Goal: Find specific page/section: Find specific page/section

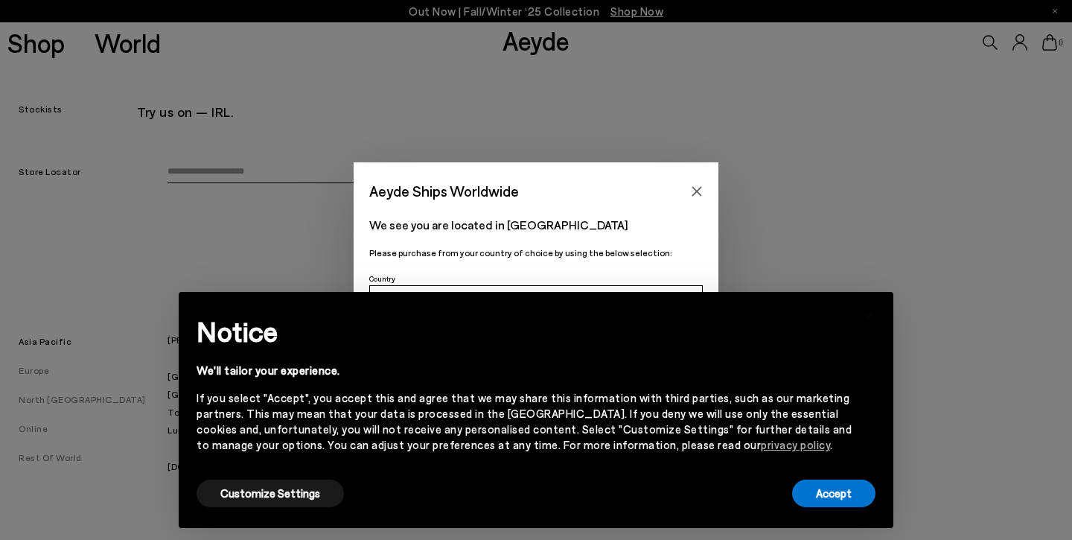
click at [294, 496] on button "Customize Settings" at bounding box center [270, 493] width 147 height 28
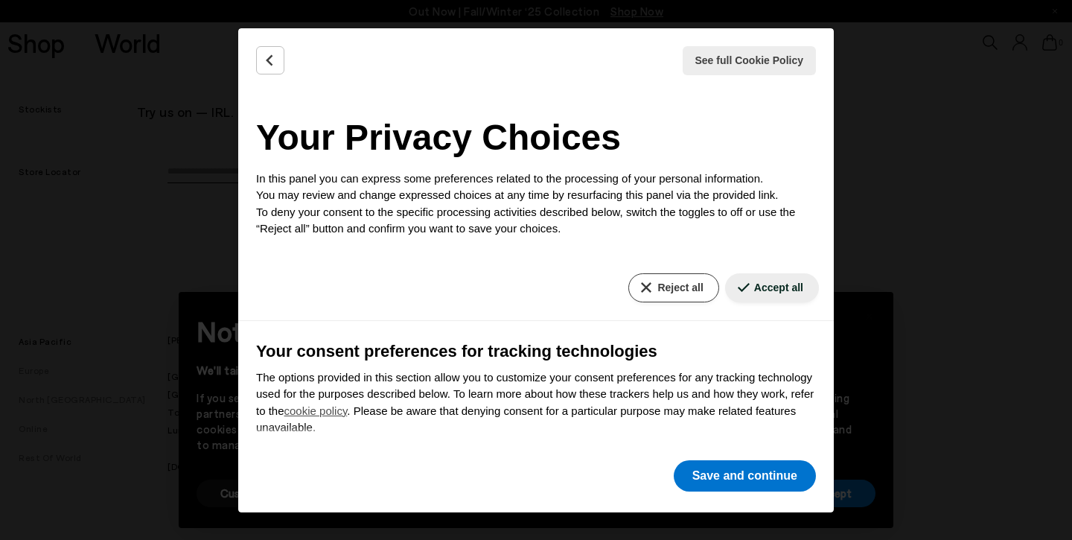
click at [683, 285] on button "Reject all" at bounding box center [673, 287] width 90 height 29
click at [683, 287] on button "Reject all" at bounding box center [673, 287] width 90 height 29
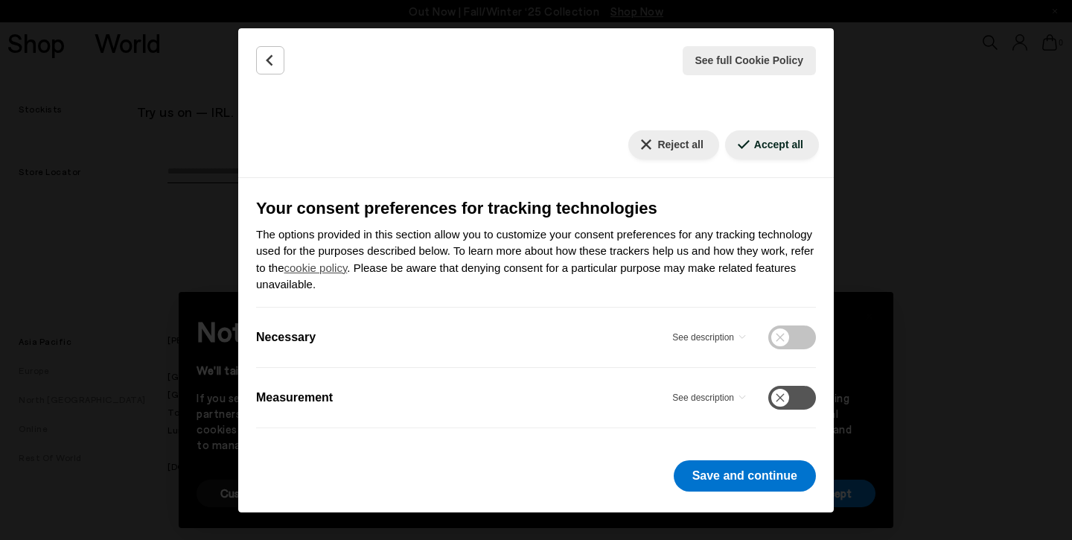
scroll to position [142, 0]
click at [695, 140] on button "Reject all" at bounding box center [673, 145] width 90 height 29
click at [755, 476] on button "Save and continue" at bounding box center [745, 475] width 142 height 31
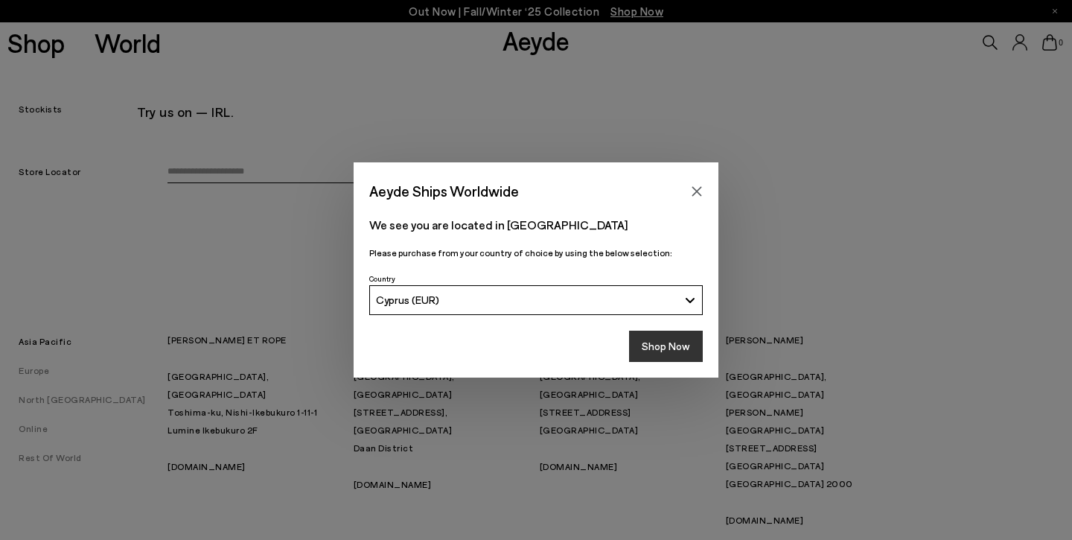
click at [663, 340] on button "Shop Now" at bounding box center [666, 346] width 74 height 31
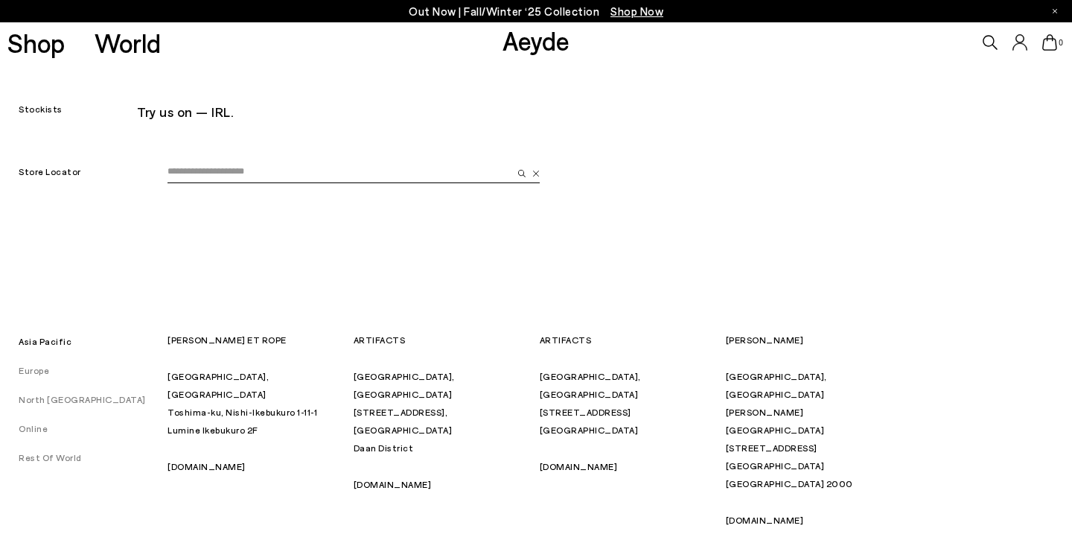
click at [40, 371] on link "Europe" at bounding box center [24, 370] width 49 height 10
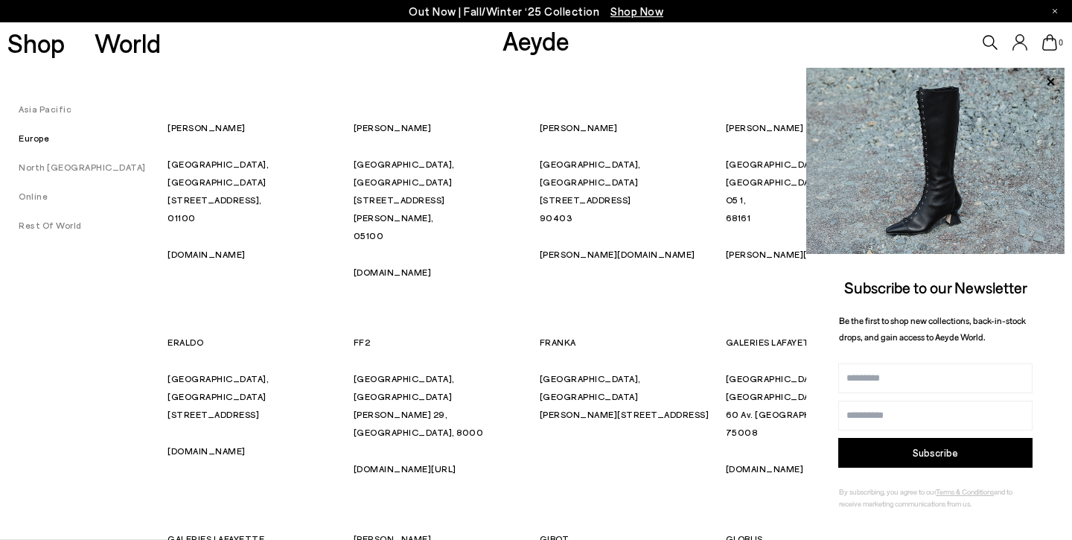
scroll to position [2819, 0]
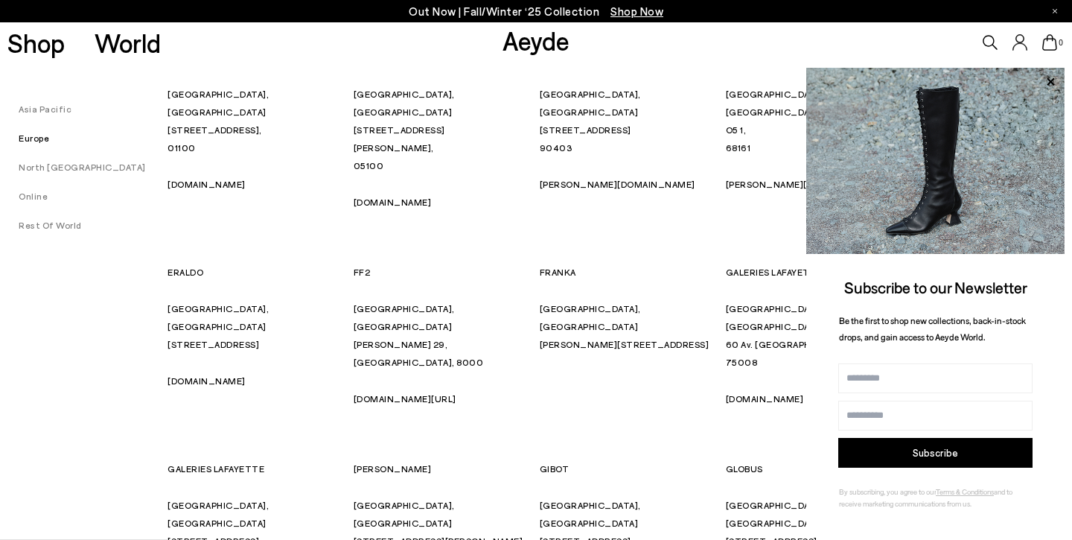
click at [39, 197] on link "Online" at bounding box center [24, 196] width 48 height 10
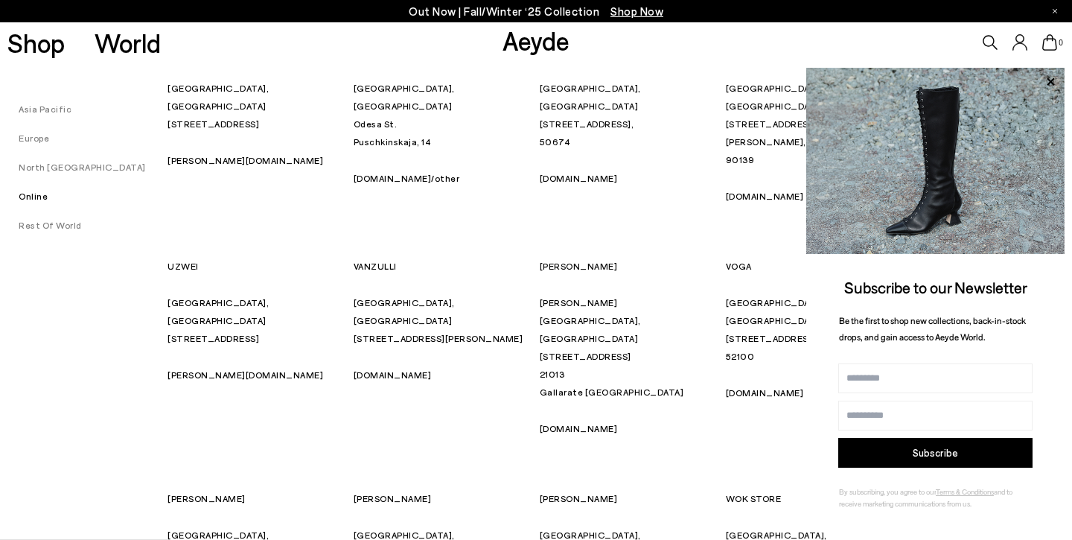
scroll to position [7733, 0]
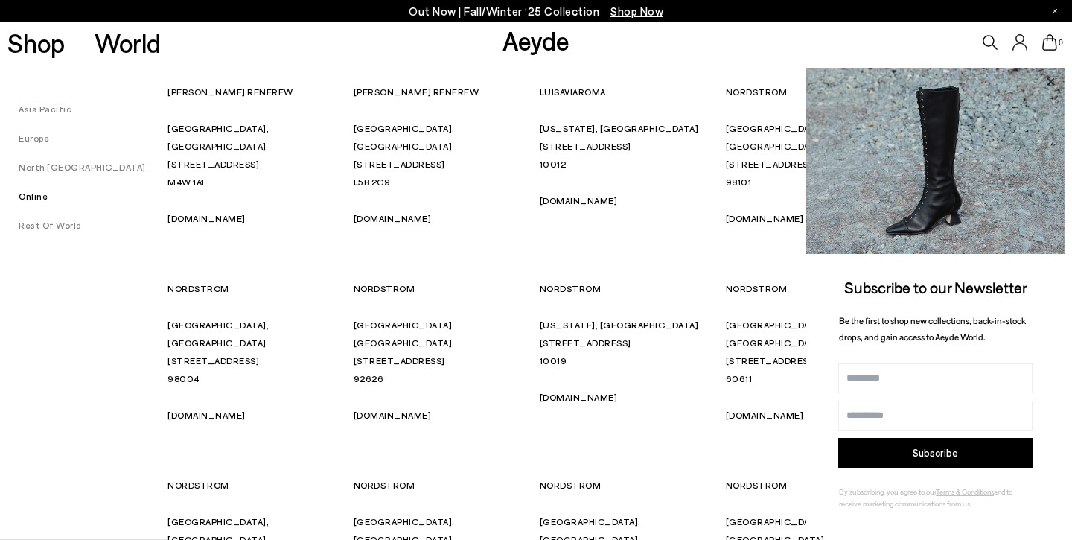
click at [1051, 80] on icon at bounding box center [1050, 81] width 19 height 19
